Goal: Task Accomplishment & Management: Manage account settings

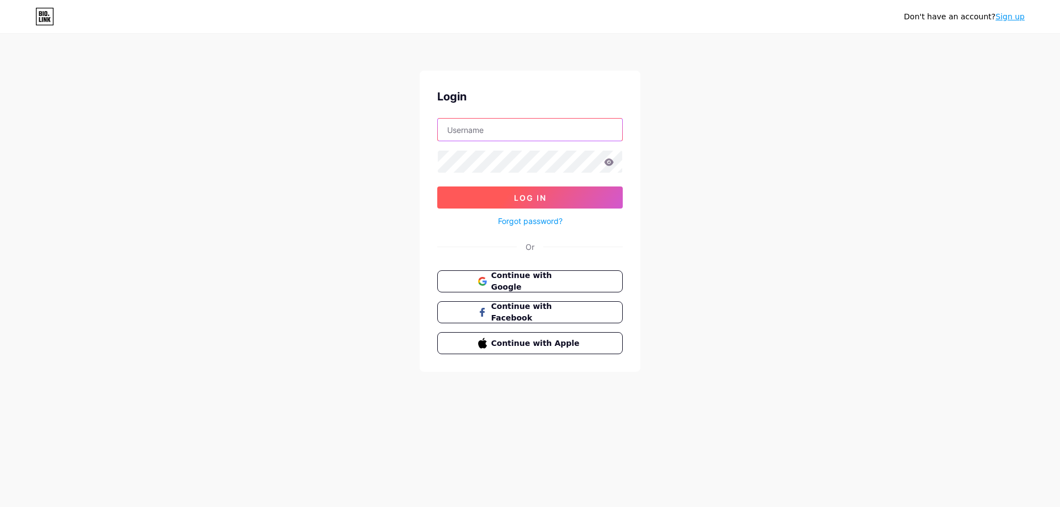
type input "[DOMAIN_NAME][EMAIL_ADDRESS][DOMAIN_NAME]"
click at [520, 197] on span "Log In" at bounding box center [530, 197] width 33 height 9
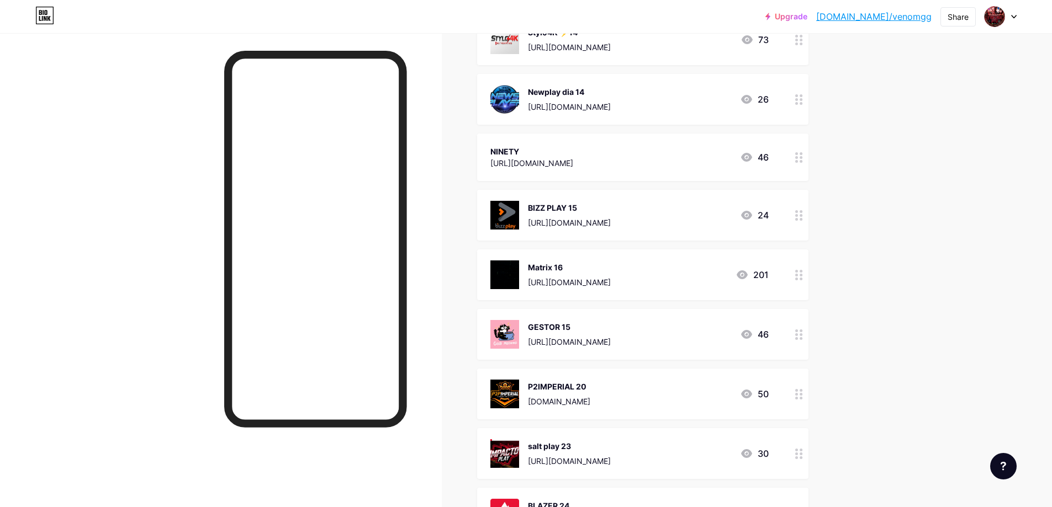
scroll to position [2484, 0]
click at [658, 161] on div "NINETY [URL][DOMAIN_NAME] 46" at bounding box center [629, 157] width 278 height 25
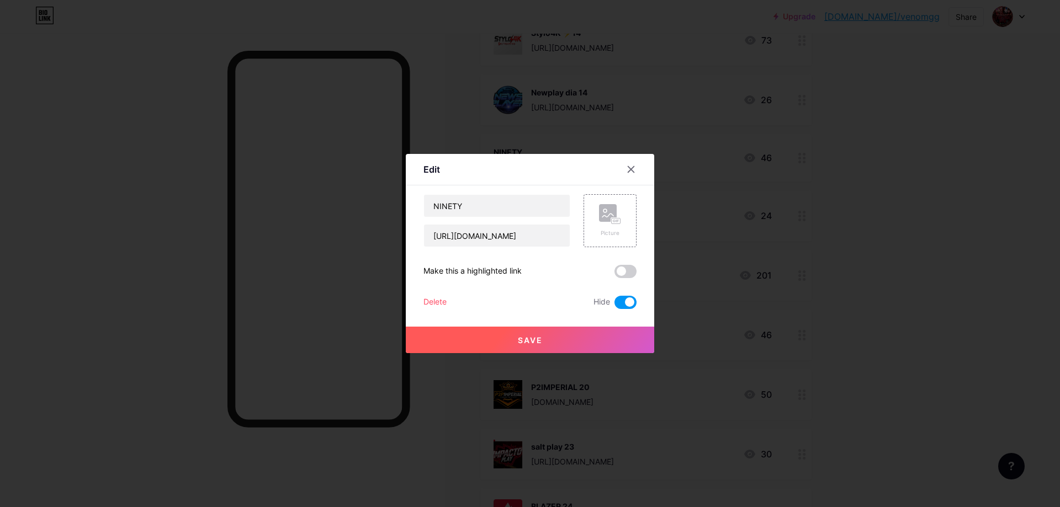
click at [629, 302] on span at bounding box center [625, 302] width 22 height 13
click at [614, 305] on input "checkbox" at bounding box center [614, 305] width 0 height 0
click at [594, 337] on button "Save" at bounding box center [530, 340] width 248 height 26
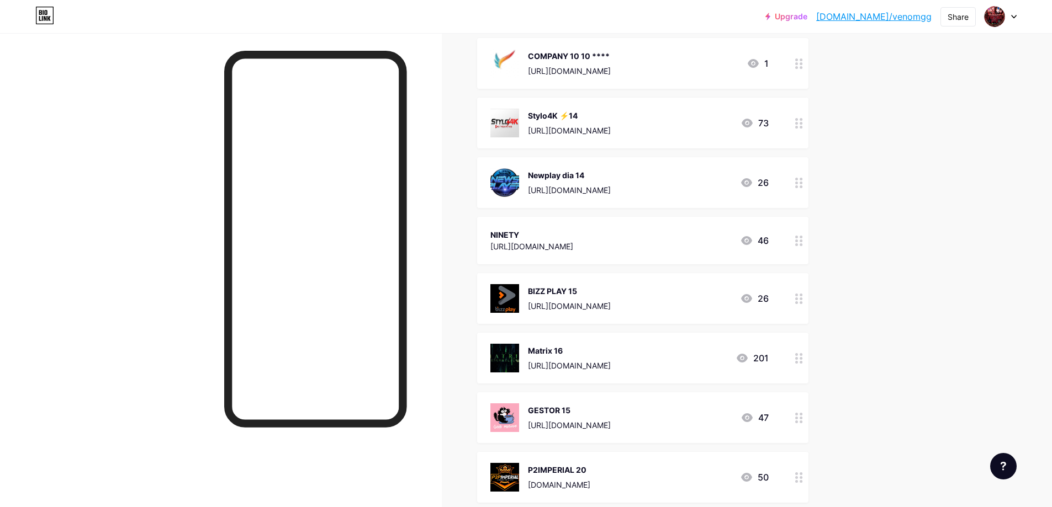
scroll to position [2374, 0]
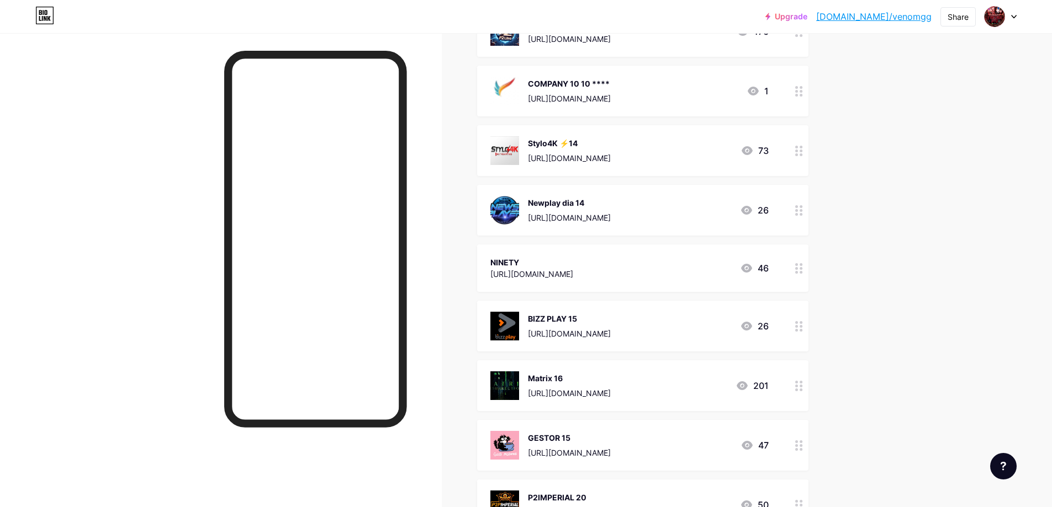
click at [601, 200] on div "Newplay dia 14" at bounding box center [569, 203] width 83 height 12
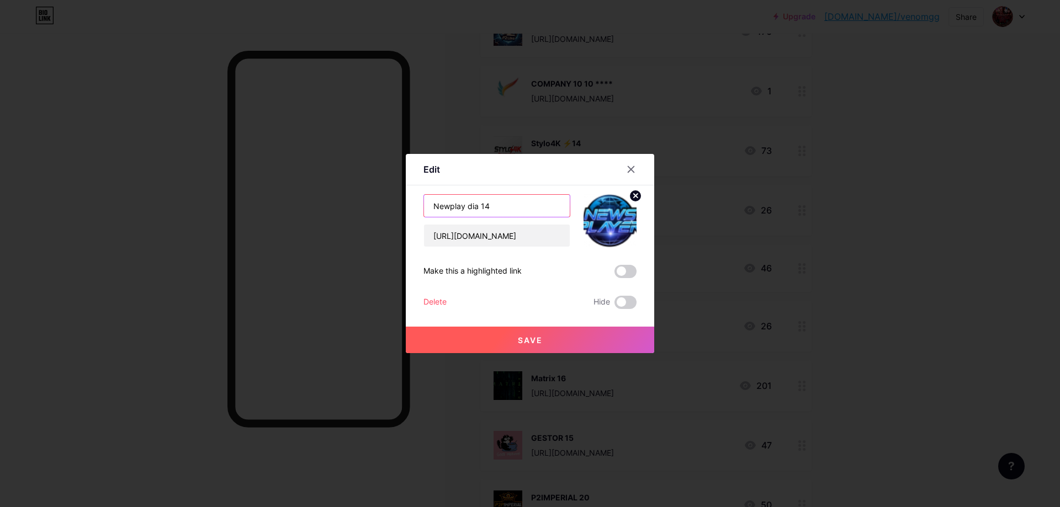
click at [501, 205] on input "Newplay dia 14" at bounding box center [497, 206] width 146 height 22
type input "Newplay dia 13"
click at [544, 346] on button "Save" at bounding box center [530, 340] width 248 height 26
